Goal: Task Accomplishment & Management: Manage account settings

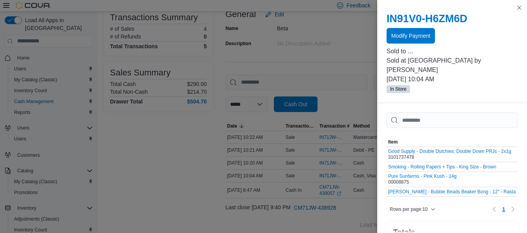
scroll to position [151, 0]
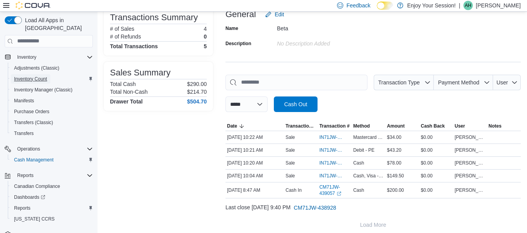
click at [31, 76] on span "Inventory Count" at bounding box center [30, 79] width 33 height 6
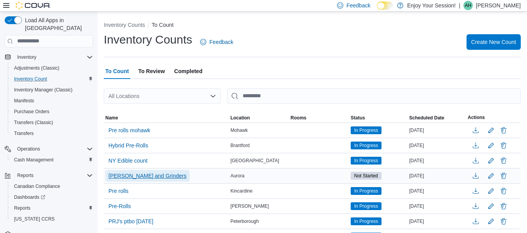
click at [153, 175] on span "[PERSON_NAME] and Grinders" at bounding box center [147, 176] width 78 height 8
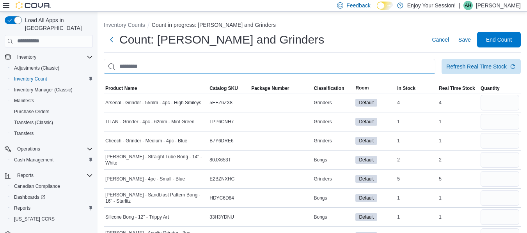
click at [173, 65] on input "This is a search bar. After typing your query, hit enter to filter the results …" at bounding box center [269, 67] width 331 height 16
type input "****"
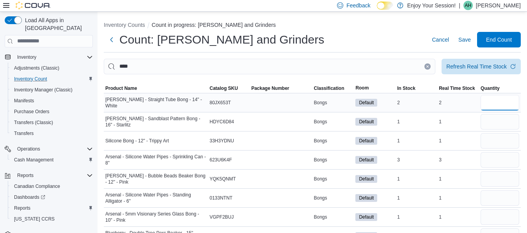
click at [502, 102] on input "number" at bounding box center [499, 103] width 39 height 16
type input "*"
click at [505, 121] on input "number" at bounding box center [499, 122] width 39 height 16
type input "*"
click at [508, 142] on input "number" at bounding box center [499, 141] width 39 height 16
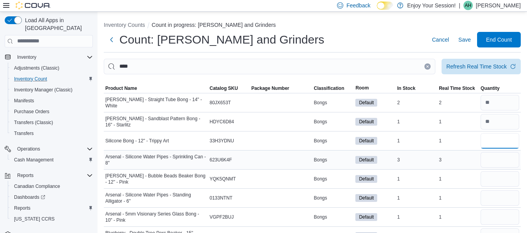
type input "*"
click at [509, 155] on input "number" at bounding box center [499, 160] width 39 height 16
type input "*"
click at [513, 178] on input "number" at bounding box center [499, 179] width 39 height 16
type input "*"
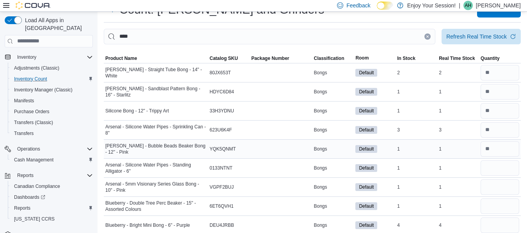
scroll to position [30, 0]
click at [507, 166] on input "number" at bounding box center [499, 168] width 39 height 16
type input "*"
click at [512, 190] on input "number" at bounding box center [499, 187] width 39 height 16
type input "*"
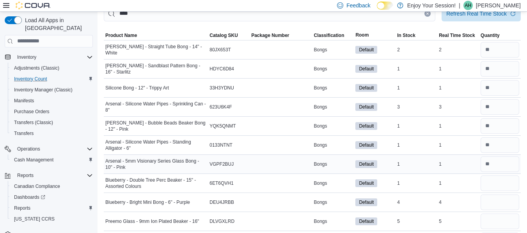
scroll to position [53, 0]
click at [517, 184] on input "number" at bounding box center [499, 183] width 39 height 16
type input "*"
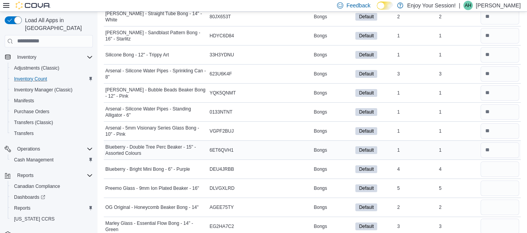
scroll to position [87, 0]
click at [510, 166] on input "number" at bounding box center [499, 169] width 39 height 16
type input "*"
click at [509, 187] on input "number" at bounding box center [499, 188] width 39 height 16
type input "*"
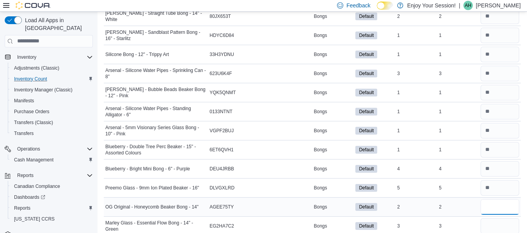
click at [516, 205] on input "number" at bounding box center [499, 208] width 39 height 16
type input "*"
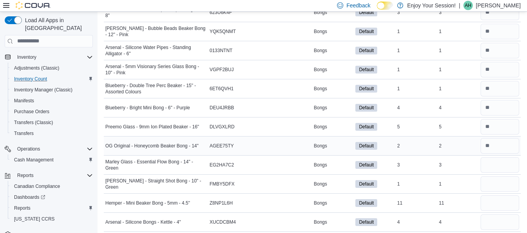
scroll to position [148, 0]
click at [498, 164] on input "number" at bounding box center [499, 165] width 39 height 16
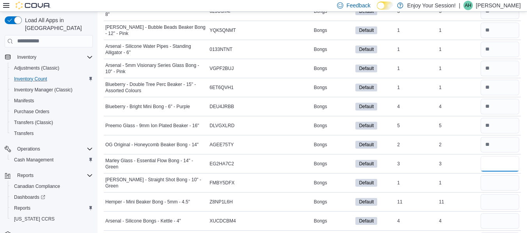
scroll to position [149, 0]
click at [504, 203] on input "number" at bounding box center [499, 202] width 39 height 16
type input "**"
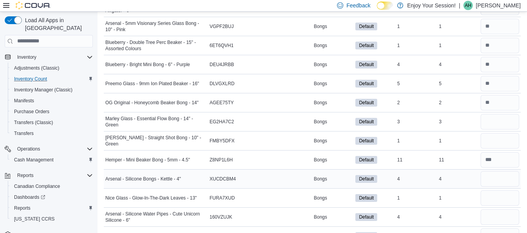
scroll to position [191, 0]
click at [497, 179] on input "number" at bounding box center [499, 179] width 39 height 16
type input "*"
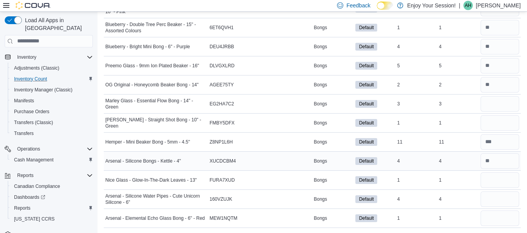
scroll to position [210, 0]
click at [497, 179] on input "number" at bounding box center [499, 180] width 39 height 16
type input "*"
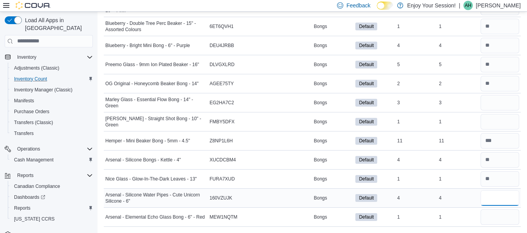
click at [510, 203] on input "number" at bounding box center [499, 199] width 39 height 16
type input "*"
click at [504, 216] on input "number" at bounding box center [499, 218] width 39 height 16
type input "*"
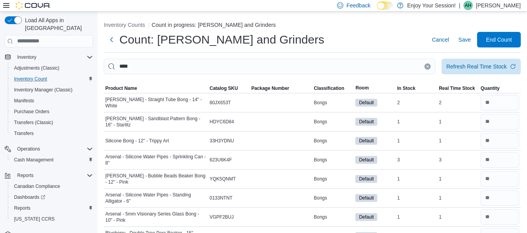
click at [429, 67] on icon "Clear input" at bounding box center [427, 66] width 3 height 3
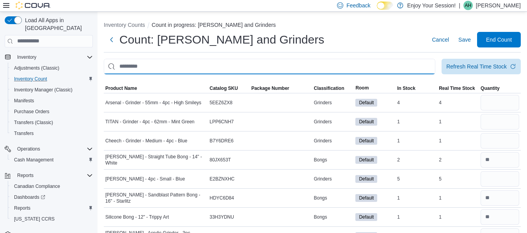
click at [410, 65] on input "This is a search bar. After typing your query, hit enter to filter the results …" at bounding box center [269, 67] width 331 height 16
type input "**********"
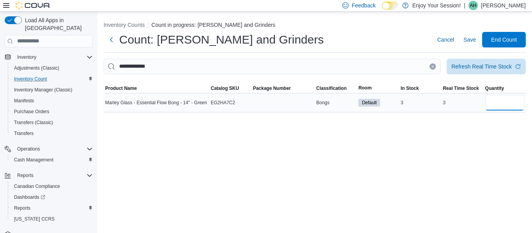
click at [510, 102] on input "number" at bounding box center [505, 103] width 39 height 16
type input "*"
click at [460, 142] on div "**********" at bounding box center [314, 123] width 435 height 222
click at [433, 65] on icon "Clear input" at bounding box center [432, 66] width 3 height 3
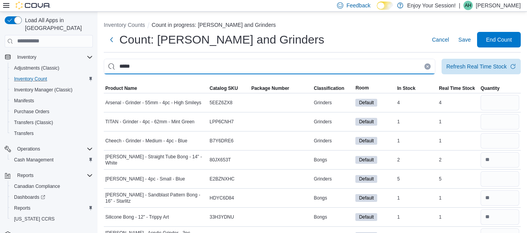
type input "*****"
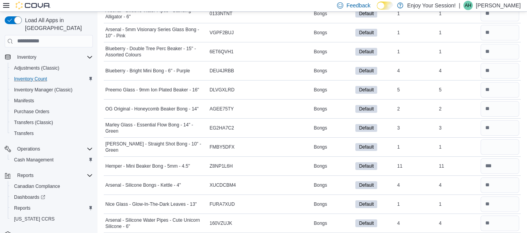
scroll to position [185, 0]
click at [511, 144] on input "number" at bounding box center [499, 147] width 39 height 16
type input "*"
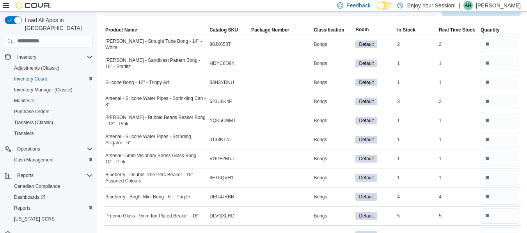
scroll to position [34, 0]
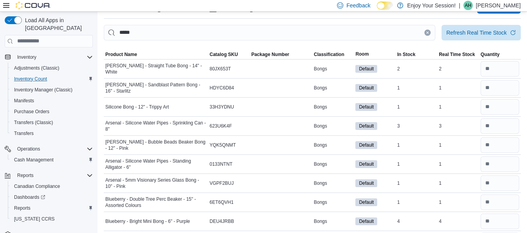
click at [428, 32] on icon "Clear input" at bounding box center [427, 33] width 2 height 2
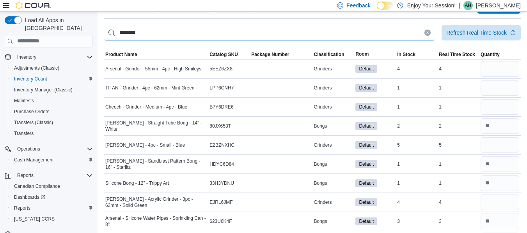
type input "********"
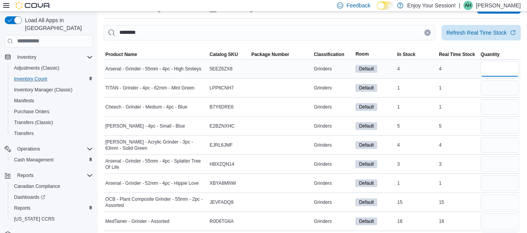
click at [510, 69] on input "number" at bounding box center [499, 69] width 39 height 16
type input "*"
click at [509, 87] on input "number" at bounding box center [499, 88] width 39 height 16
type input "*"
click at [507, 98] on div at bounding box center [500, 107] width 42 height 19
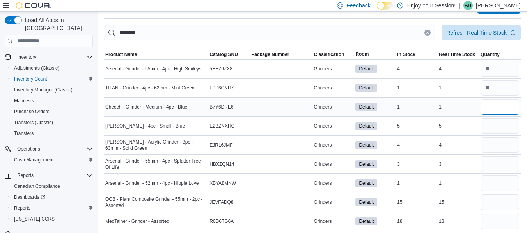
click at [510, 105] on input "number" at bounding box center [499, 107] width 39 height 16
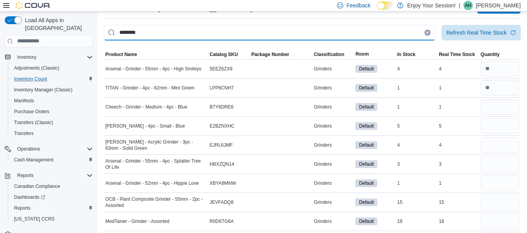
click at [398, 37] on input "********" at bounding box center [269, 33] width 331 height 16
type input "**********"
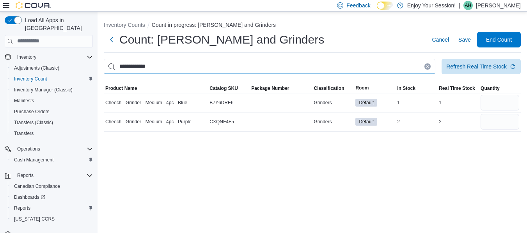
scroll to position [0, 0]
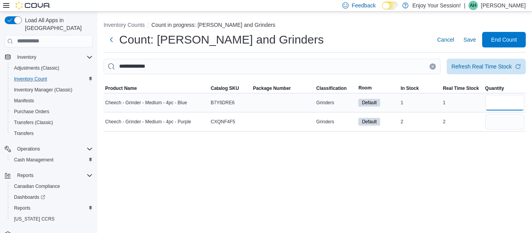
click at [508, 101] on input "number" at bounding box center [505, 103] width 39 height 16
type input "*"
click at [509, 120] on input "number" at bounding box center [505, 122] width 39 height 16
type input "*"
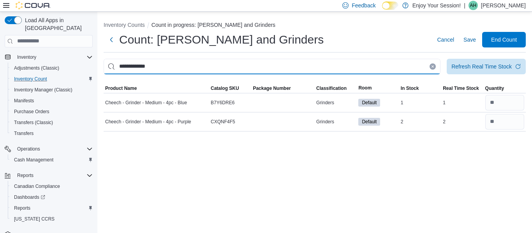
click at [370, 71] on input "**********" at bounding box center [272, 67] width 337 height 16
type input "********"
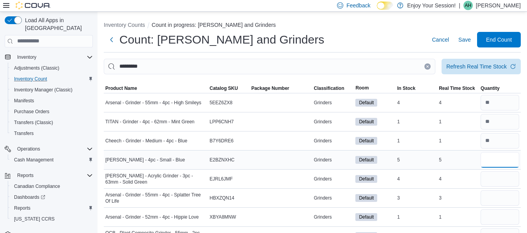
click at [504, 162] on input "number" at bounding box center [499, 160] width 39 height 16
type input "*"
click at [503, 176] on input "number" at bounding box center [499, 179] width 39 height 16
type input "*"
click at [504, 193] on input "number" at bounding box center [499, 199] width 39 height 16
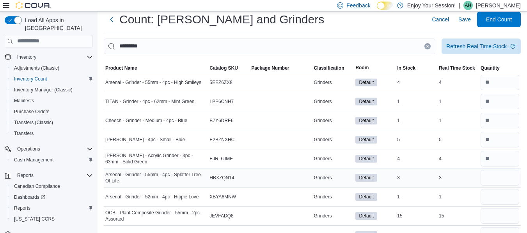
scroll to position [23, 0]
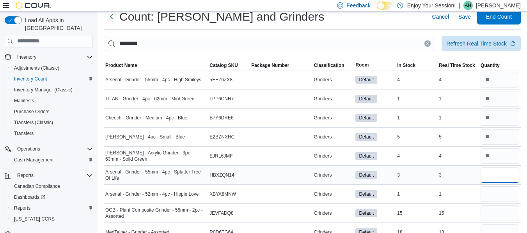
click at [504, 174] on input "number" at bounding box center [499, 176] width 39 height 16
type input "*"
click at [505, 194] on input "number" at bounding box center [499, 195] width 39 height 16
type input "*"
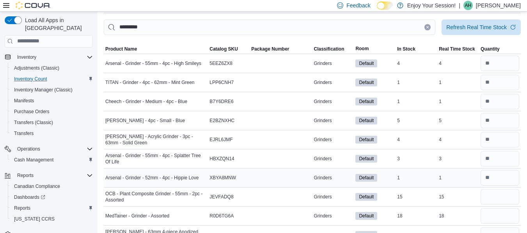
scroll to position [40, 0]
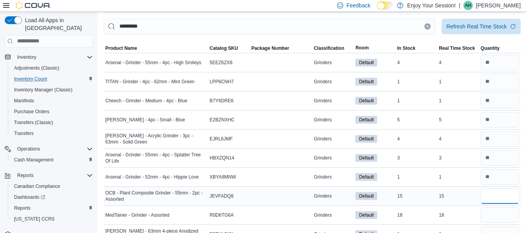
click at [494, 196] on input "number" at bounding box center [499, 197] width 39 height 16
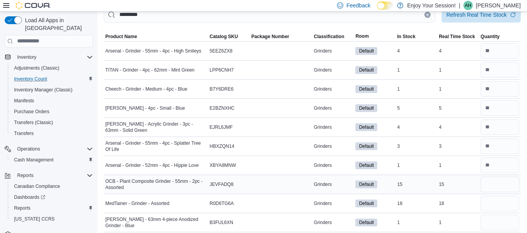
scroll to position [63, 0]
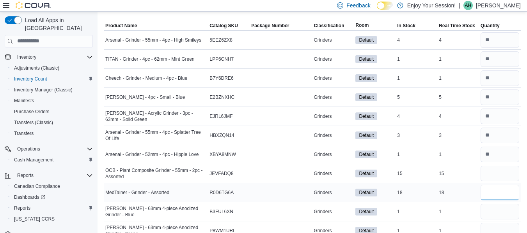
click at [495, 193] on input "number" at bounding box center [499, 193] width 39 height 16
type input "**"
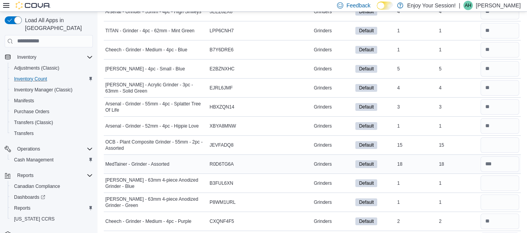
scroll to position [92, 0]
click at [502, 186] on input "number" at bounding box center [499, 183] width 39 height 16
type input "*"
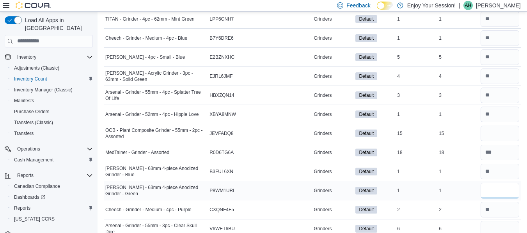
click at [502, 190] on input "number" at bounding box center [499, 191] width 39 height 16
click at [504, 184] on input "*" at bounding box center [499, 191] width 39 height 16
type input "*"
click at [505, 175] on input "number" at bounding box center [499, 172] width 39 height 16
type input "*"
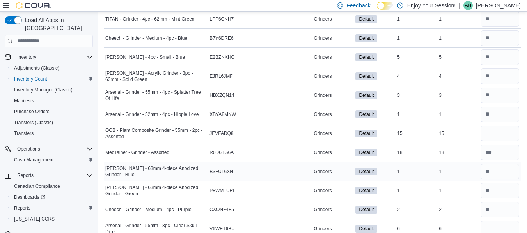
scroll to position [115, 0]
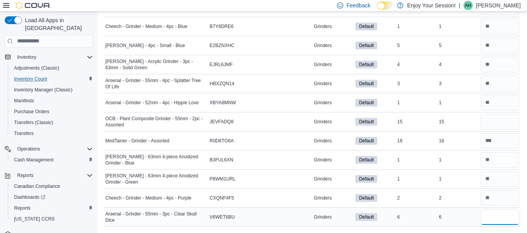
click at [507, 217] on input "number" at bounding box center [499, 218] width 39 height 16
type input "*"
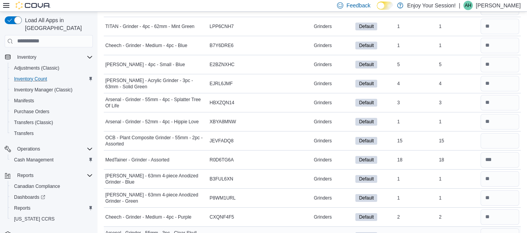
scroll to position [96, 0]
click at [509, 142] on input "number" at bounding box center [499, 141] width 39 height 16
type input "**"
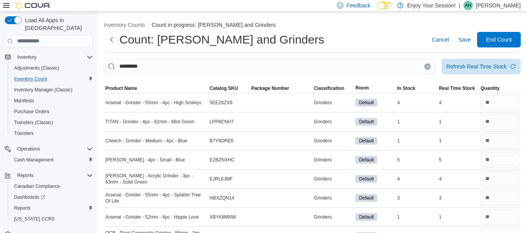
click at [428, 66] on icon "Clear input" at bounding box center [427, 66] width 2 height 2
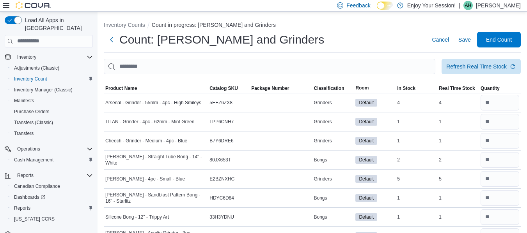
click at [388, 35] on div "Count: [PERSON_NAME] and Grinders Cancel Save End Count" at bounding box center [312, 40] width 417 height 16
click at [470, 39] on span "Save" at bounding box center [464, 40] width 12 height 8
click at [502, 41] on span "End Count" at bounding box center [499, 39] width 26 height 8
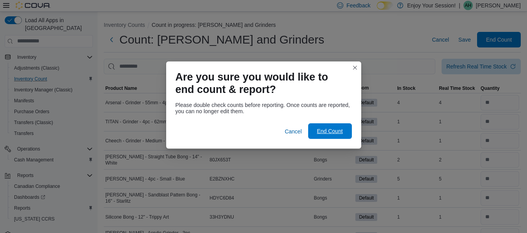
click at [327, 133] on span "End Count" at bounding box center [329, 131] width 26 height 8
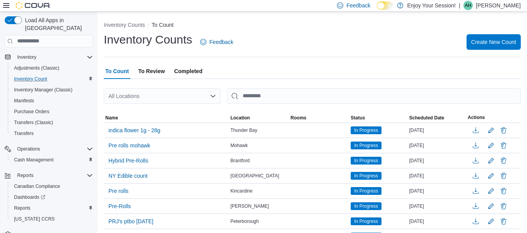
click at [145, 72] on span "To Review" at bounding box center [151, 72] width 27 height 16
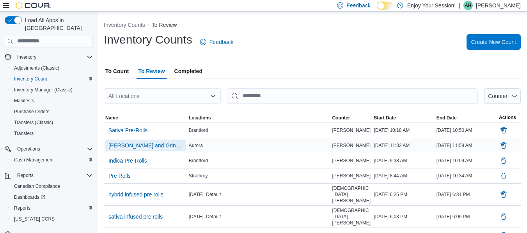
click at [143, 147] on span "[PERSON_NAME] and Grinders" at bounding box center [145, 146] width 74 height 8
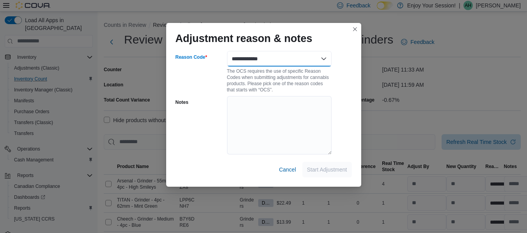
click at [323, 61] on select "**********" at bounding box center [279, 59] width 104 height 16
select select "**********"
click at [227, 51] on select "**********" at bounding box center [279, 59] width 104 height 16
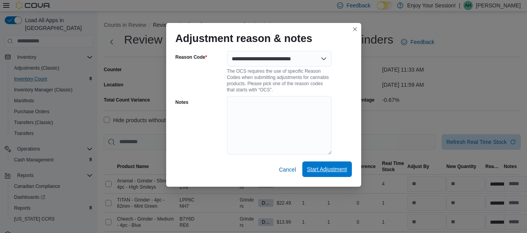
click at [325, 170] on span "Start Adjustment" at bounding box center [327, 170] width 40 height 8
select select "**********"
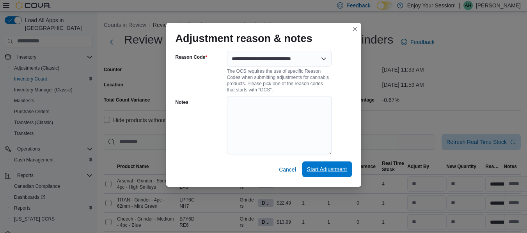
select select "**********"
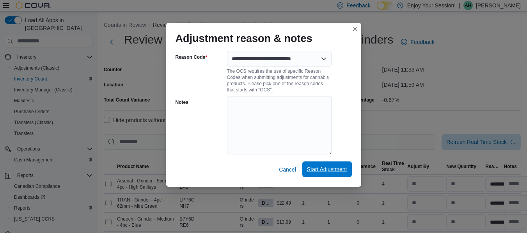
select select "**********"
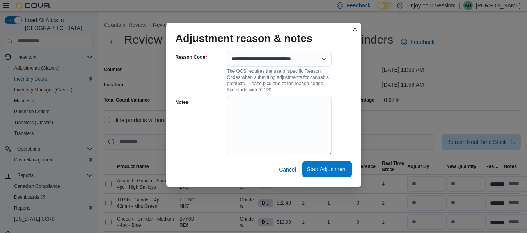
select select "**********"
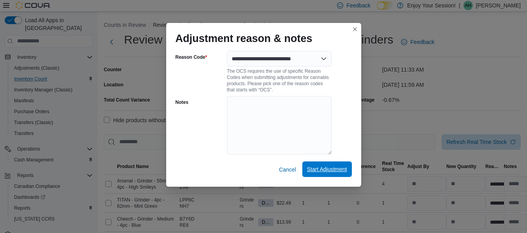
select select "**********"
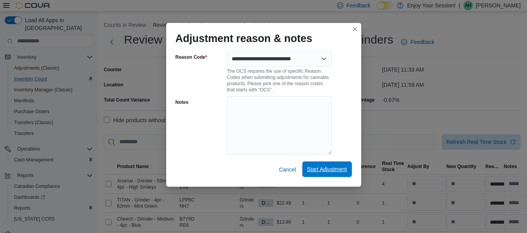
select select "**********"
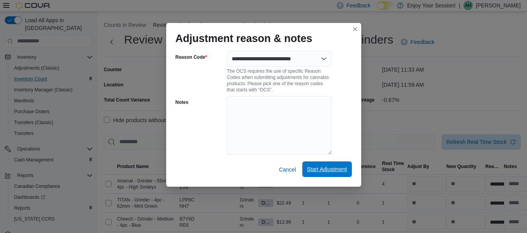
select select "**********"
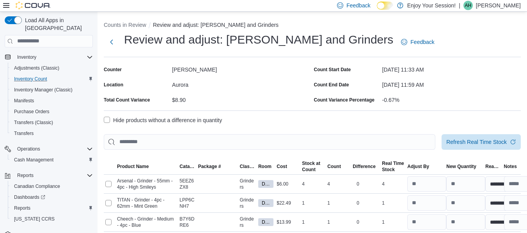
click at [106, 118] on label "Hide products without a difference in quantity" at bounding box center [163, 120] width 118 height 9
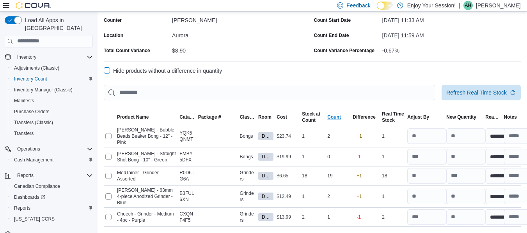
scroll to position [65, 0]
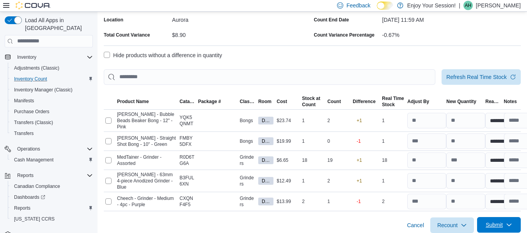
click at [502, 221] on span "Submit" at bounding box center [493, 225] width 17 height 8
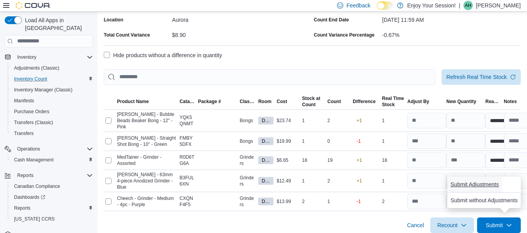
click at [482, 184] on span "Submit Adjustments" at bounding box center [474, 185] width 48 height 8
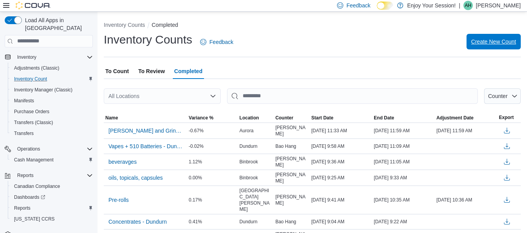
click at [494, 42] on span "Create New Count" at bounding box center [493, 42] width 45 height 8
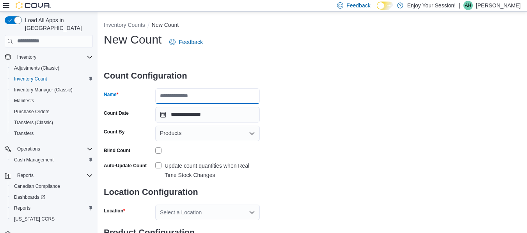
click at [189, 94] on input "Name" at bounding box center [207, 96] width 104 height 16
click at [44, 157] on span "Cash Management" at bounding box center [33, 160] width 39 height 6
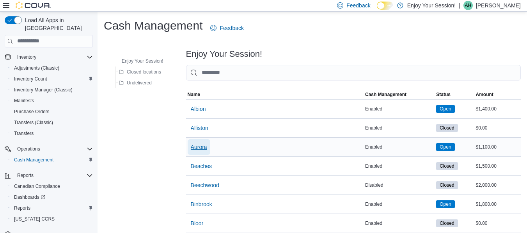
click at [195, 146] on span "Aurora" at bounding box center [199, 147] width 16 height 8
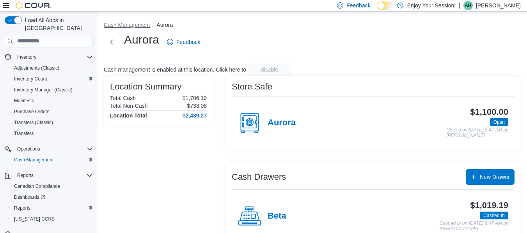
click at [141, 27] on button "Cash Management" at bounding box center [127, 25] width 46 height 6
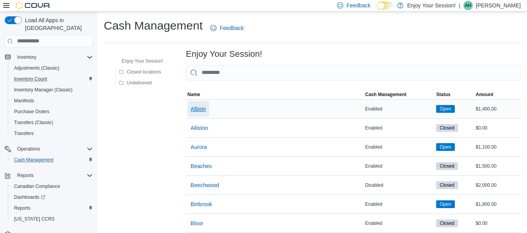
click at [196, 109] on span "Albion" at bounding box center [198, 109] width 15 height 8
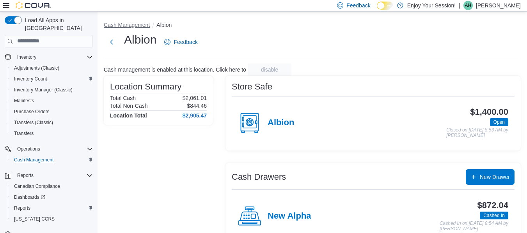
click at [129, 27] on button "Cash Management" at bounding box center [127, 25] width 46 height 6
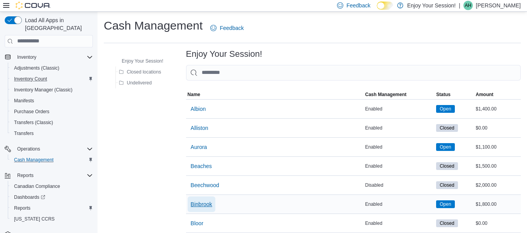
click at [200, 206] on span "Binbrook" at bounding box center [201, 205] width 21 height 8
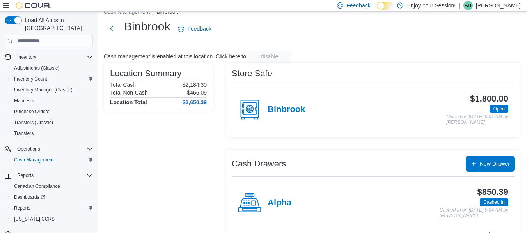
scroll to position [11, 0]
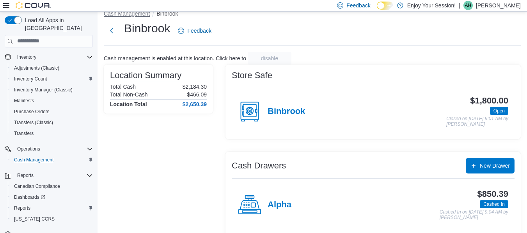
click at [135, 14] on button "Cash Management" at bounding box center [127, 14] width 46 height 6
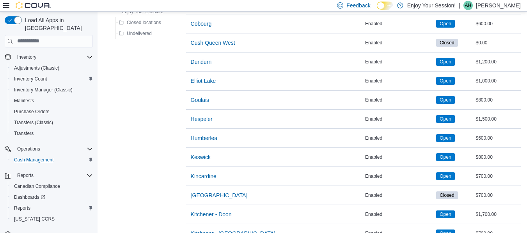
scroll to position [297, 0]
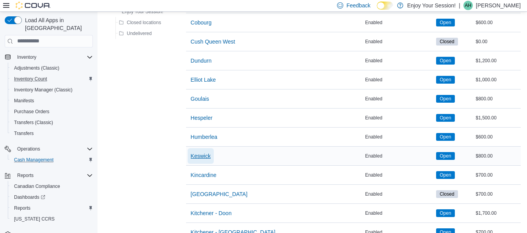
click at [201, 155] on span "Keswick" at bounding box center [201, 156] width 20 height 8
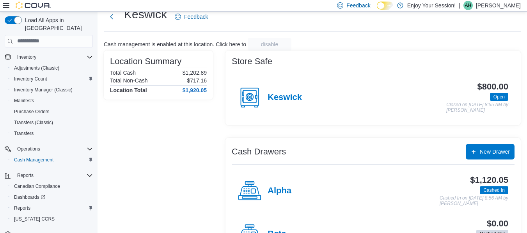
scroll to position [18, 0]
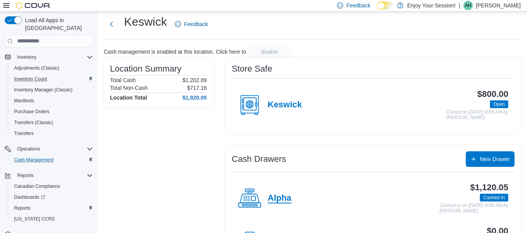
click at [280, 198] on h4 "Alpha" at bounding box center [279, 199] width 24 height 10
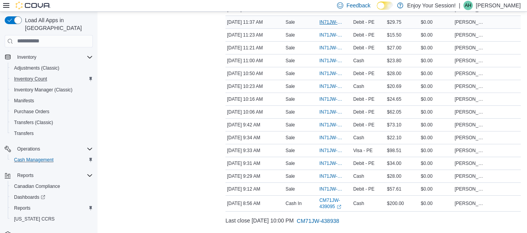
scroll to position [297, 0]
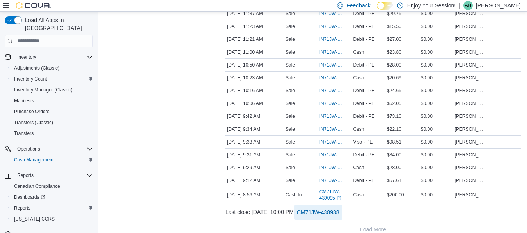
click at [339, 214] on span "CM71JW-438938" at bounding box center [318, 213] width 42 height 8
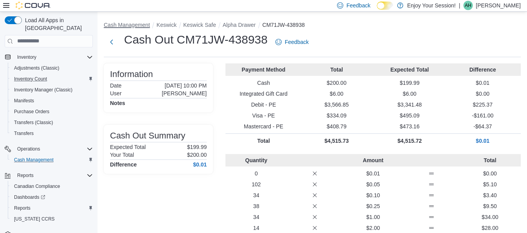
click at [123, 22] on button "Cash Management" at bounding box center [127, 25] width 46 height 6
